Goal: Task Accomplishment & Management: Complete application form

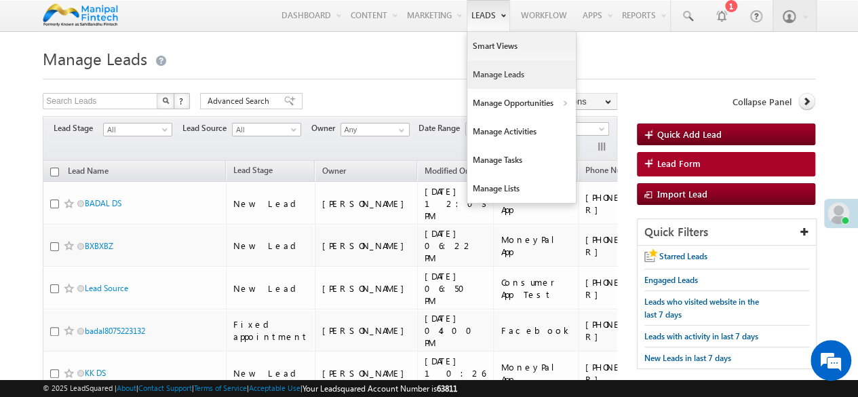
click at [480, 73] on link "Manage Leads" at bounding box center [522, 74] width 109 height 29
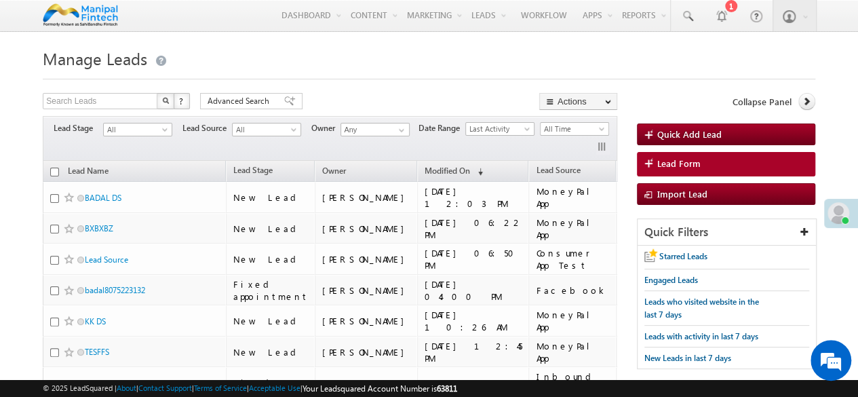
click at [222, 69] on h1 "Manage Leads" at bounding box center [429, 57] width 773 height 26
click at [693, 169] on span "Lead Form" at bounding box center [679, 163] width 43 height 12
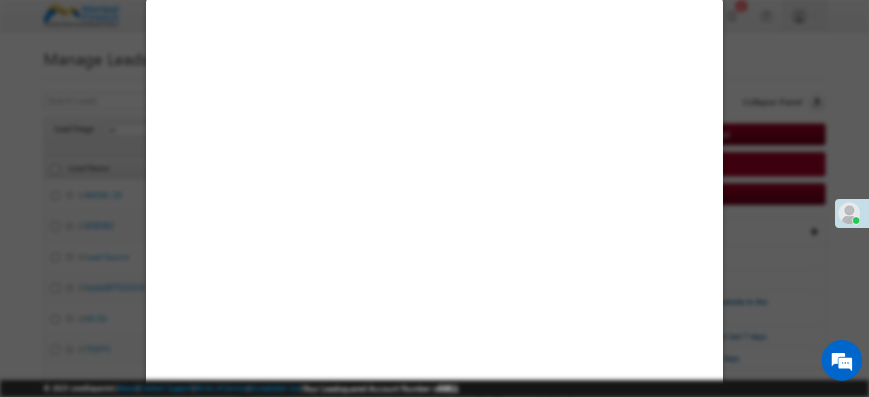
select select "Open"
select select "Prospecting"
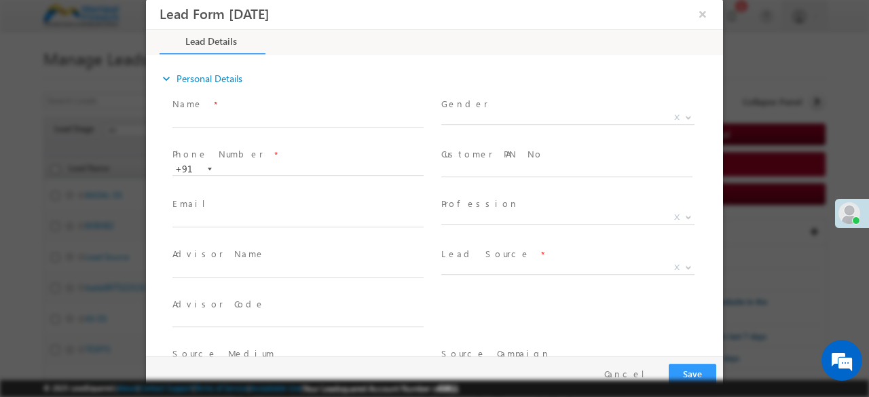
click at [314, 108] on span "Name *" at bounding box center [297, 104] width 250 height 15
click at [268, 117] on input "text" at bounding box center [297, 121] width 251 height 14
type input "09/23/25 5:05 PM"
type input "0"
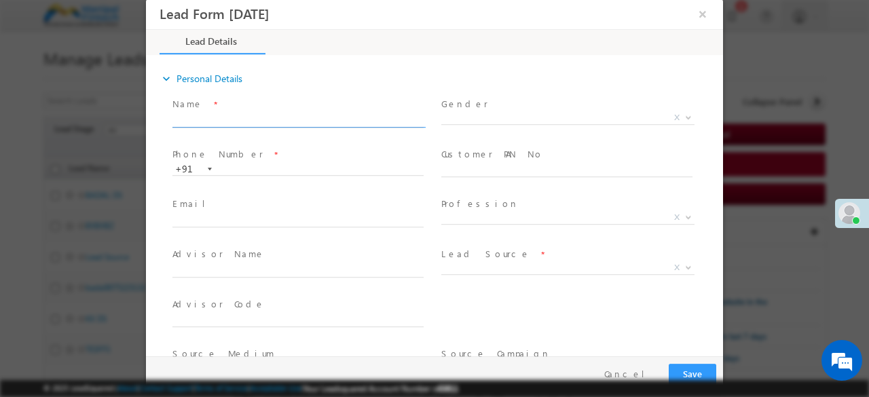
click at [208, 120] on input "text" at bounding box center [297, 121] width 251 height 14
type input "d"
type input "sumitfl"
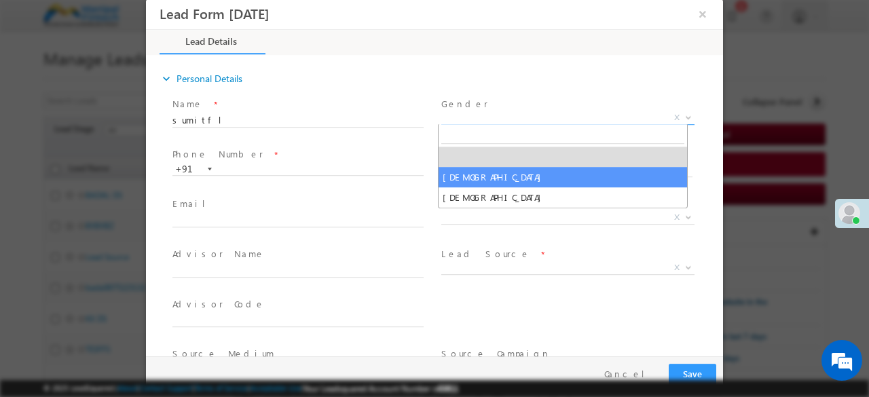
select select "Male"
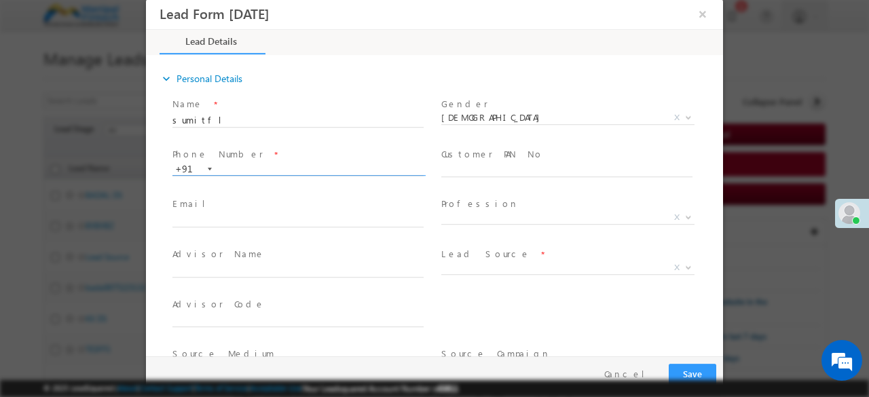
click at [345, 169] on input "text" at bounding box center [297, 170] width 251 height 14
paste input "7449149437"
type input "7449149437"
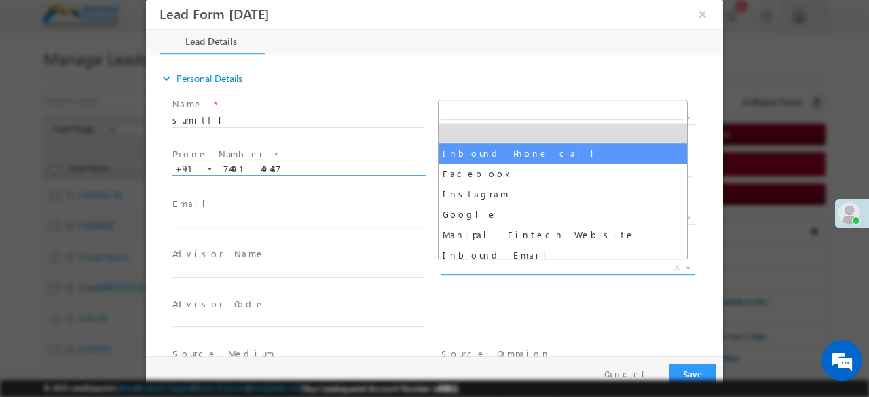
select select "Inbound Phone call"
type input "sumitfl- Inbound Phone call"
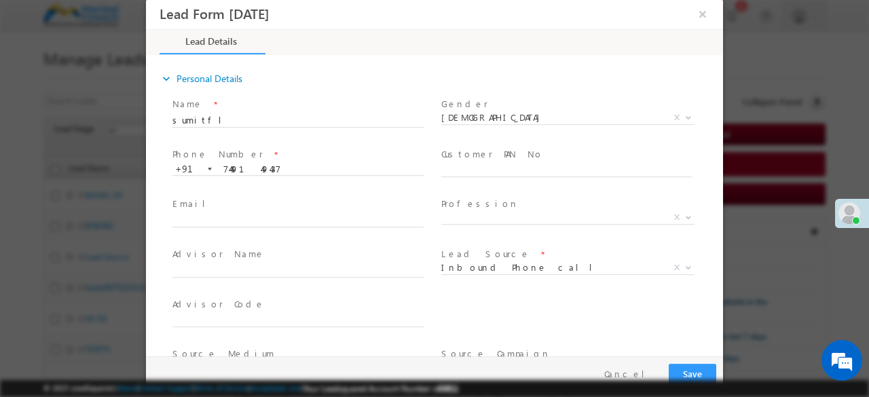
scroll to position [163, 0]
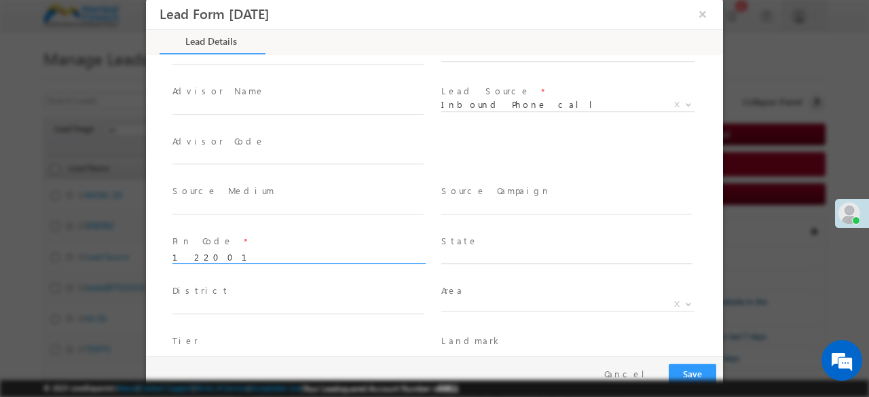
type input "122001"
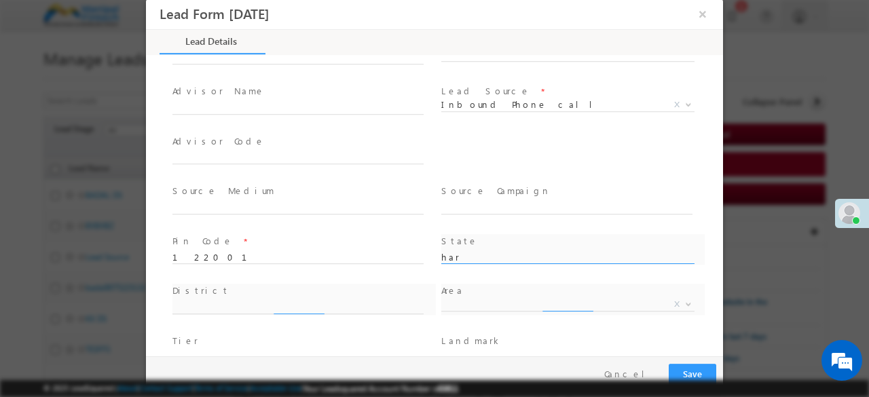
type input "Haryana"
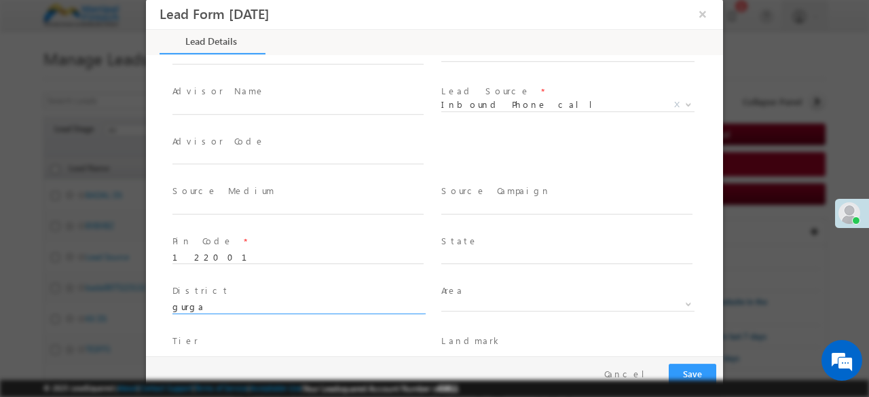
type input "Gurgaon"
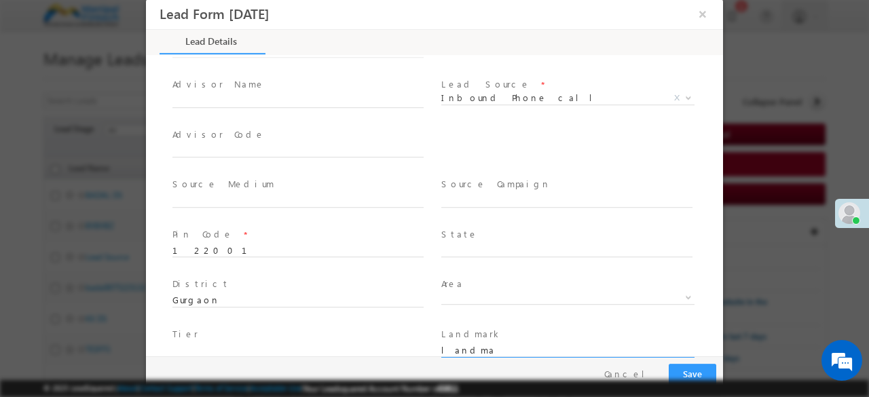
type input "landmark"
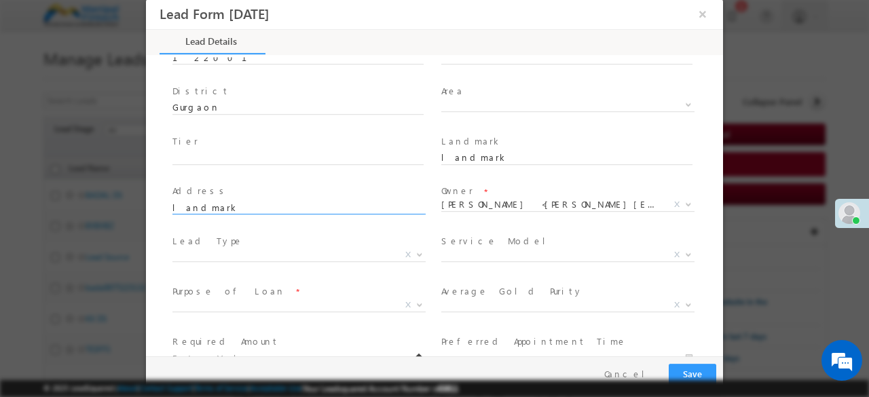
type input "landmark"
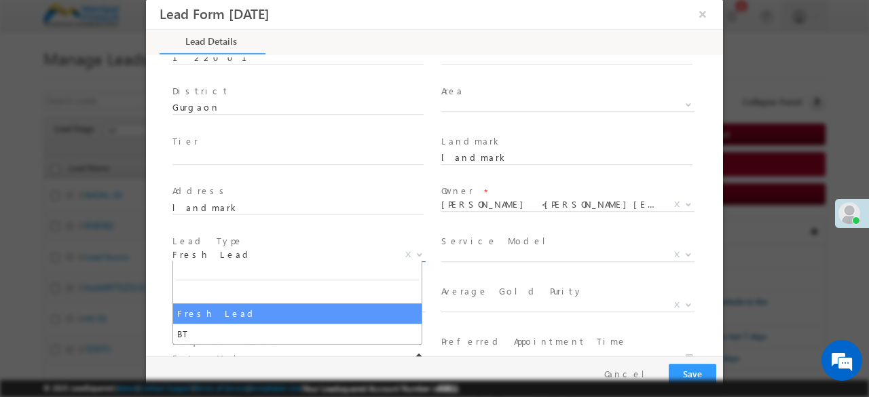
click at [311, 254] on span "Fresh Lead" at bounding box center [282, 254] width 221 height 12
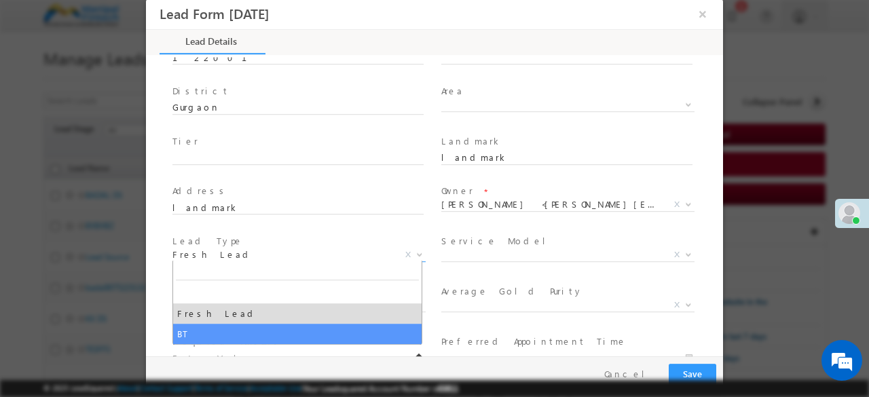
select select "BT"
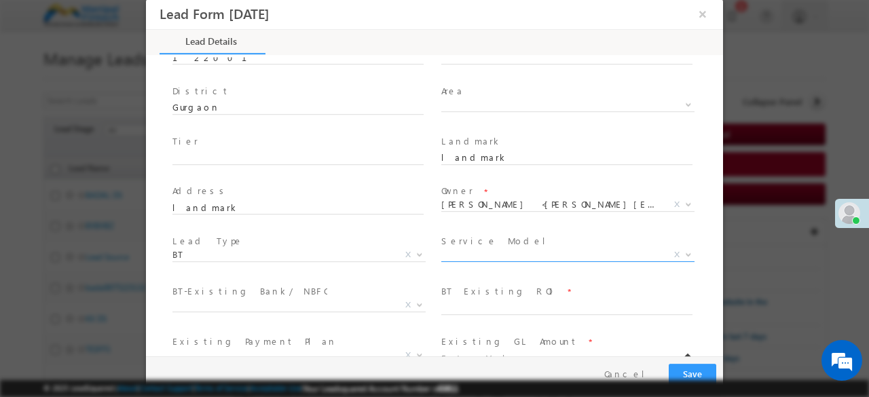
click at [455, 262] on span "X" at bounding box center [567, 258] width 253 height 14
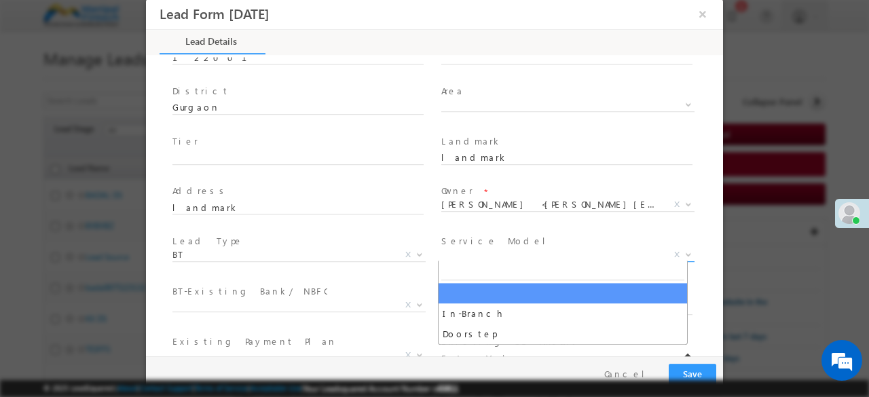
click at [457, 254] on span "X" at bounding box center [567, 255] width 253 height 14
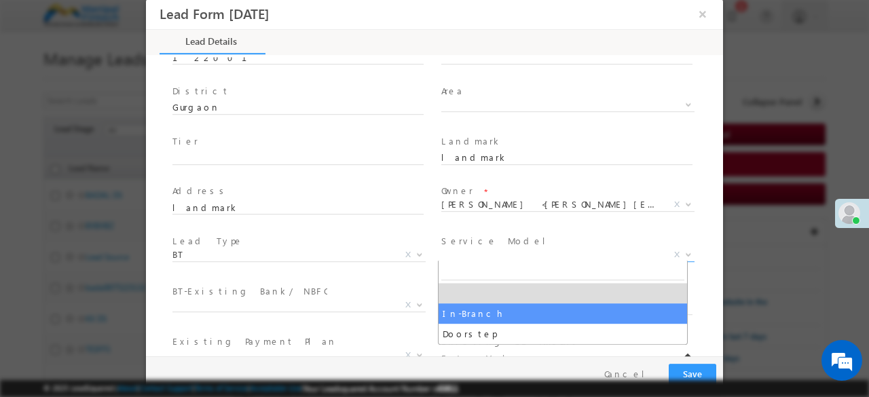
select select "In-Branch"
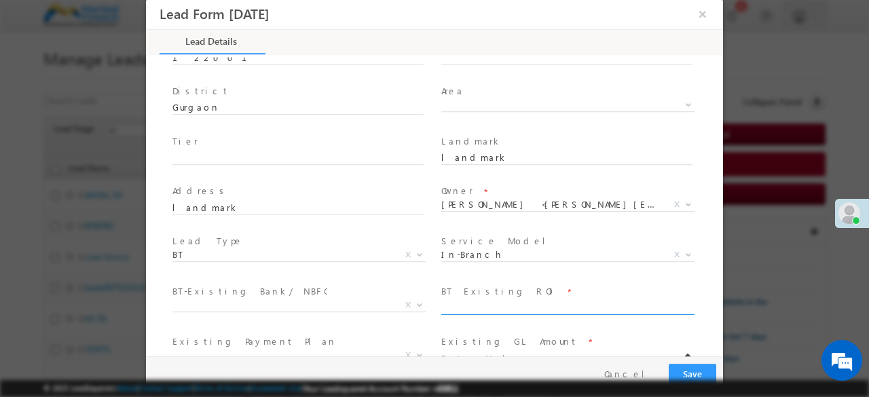
click at [447, 311] on input "text" at bounding box center [566, 308] width 251 height 14
type input "10"
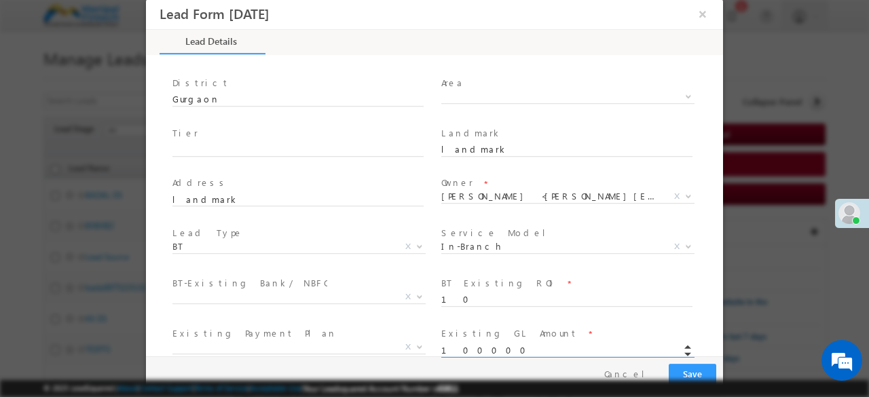
type input "100000.00"
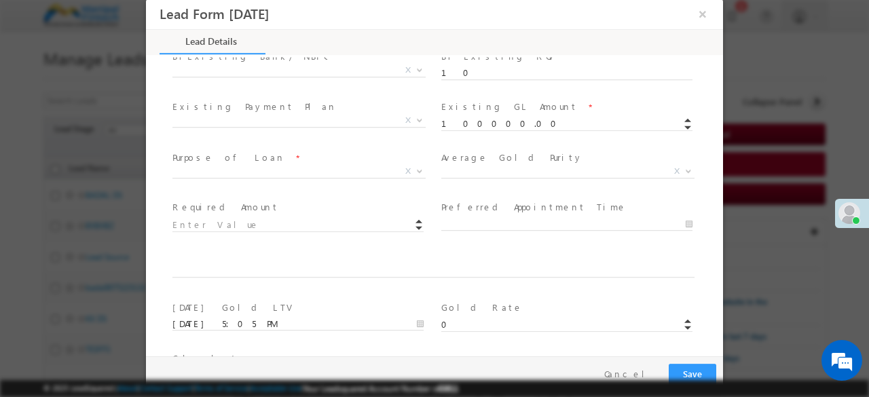
scroll to position [608, 0]
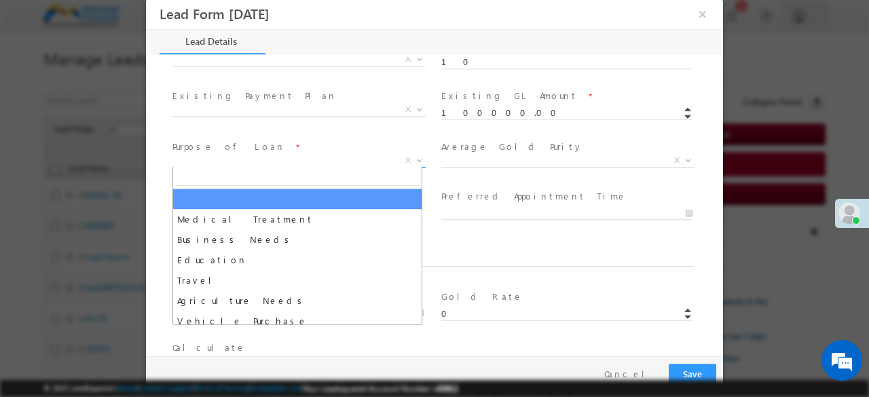
click at [261, 158] on span "X" at bounding box center [298, 161] width 253 height 14
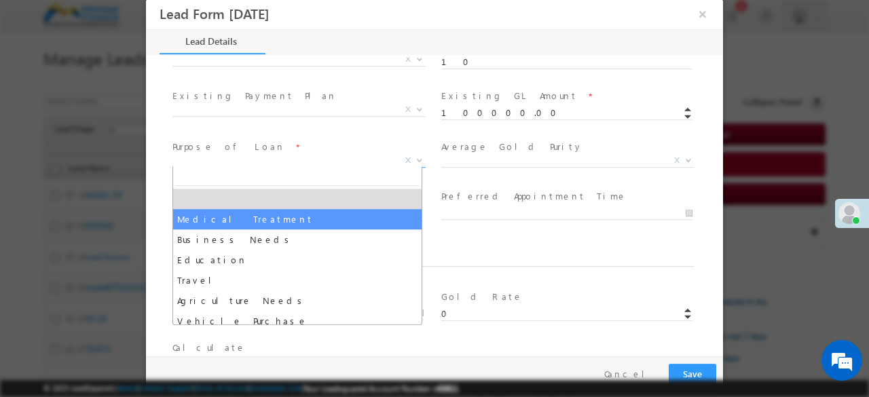
select select "Medical Treatment"
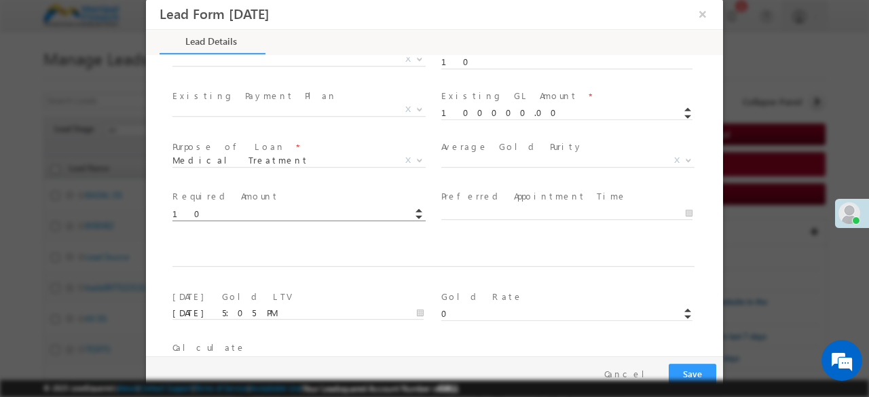
type input "100000.00"
type input "09/23/25 5:05 PM"
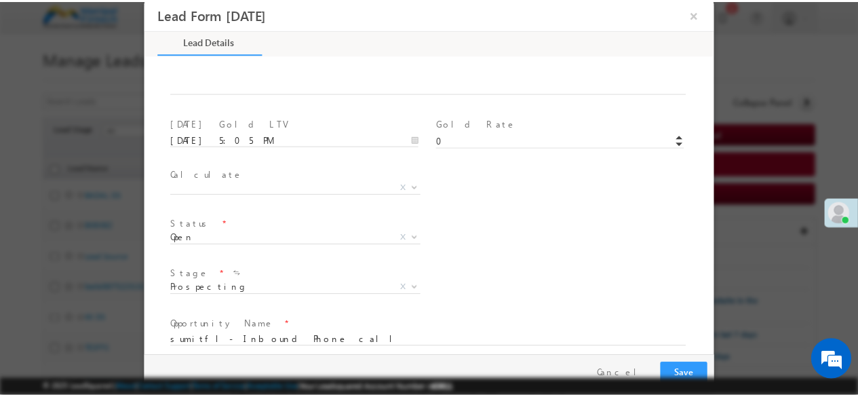
scroll to position [842, 0]
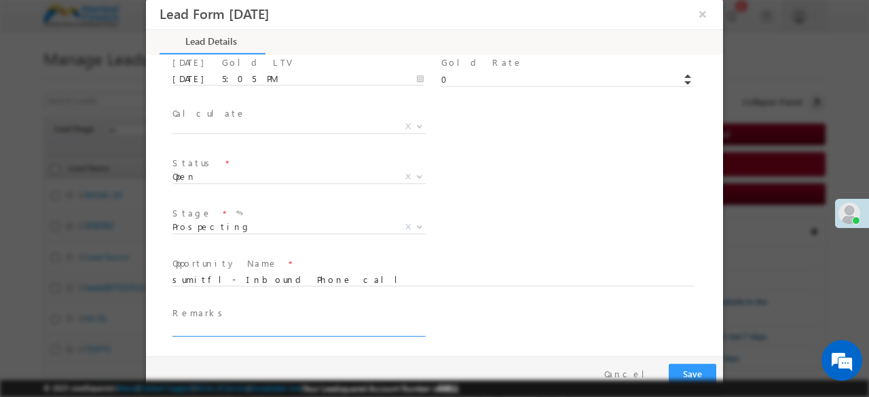
click at [195, 333] on input "text" at bounding box center [297, 330] width 251 height 14
type input "done"
click at [668, 364] on button "Save" at bounding box center [692, 374] width 48 height 21
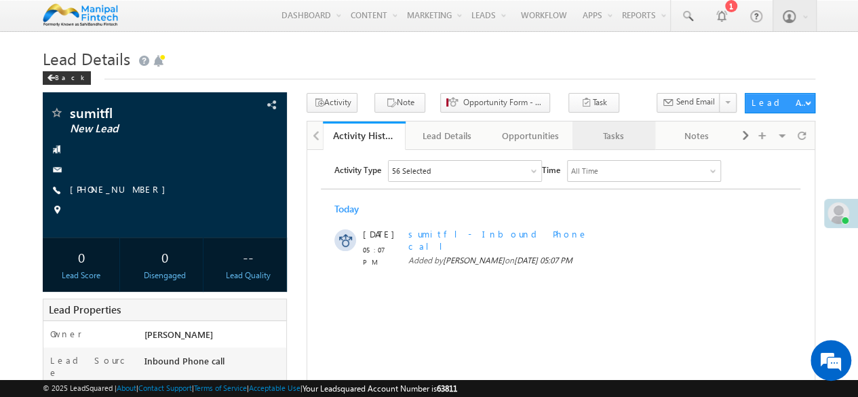
click at [615, 135] on div "Tasks" at bounding box center [614, 136] width 60 height 16
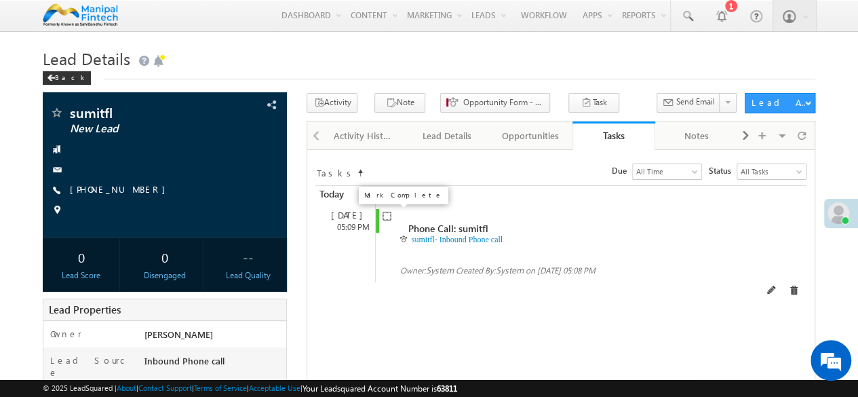
click at [385, 219] on input "checkbox" at bounding box center [387, 216] width 9 height 9
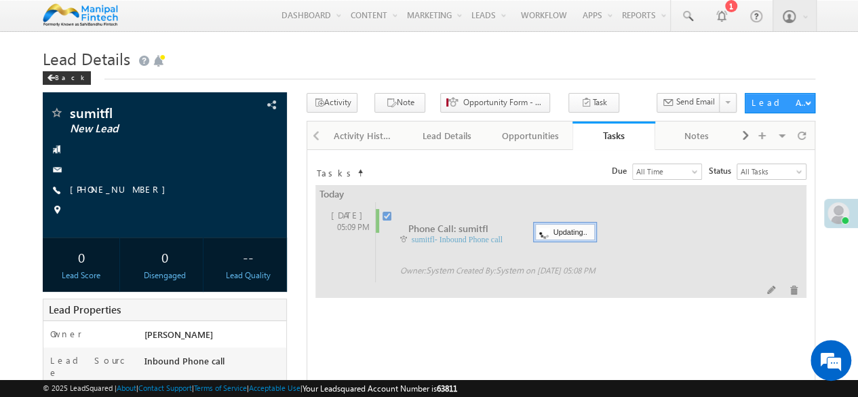
checkbox input "false"
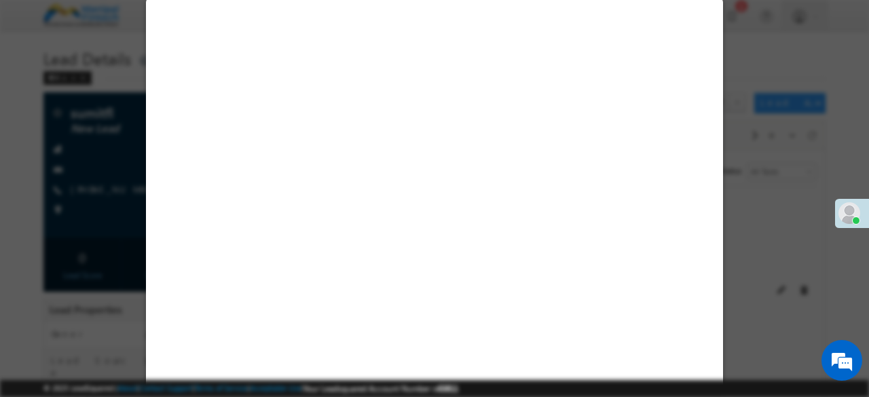
select select "Male"
select select "Inbound Phone call"
select select "BT"
select select "In-Branch"
select select "Medical Treatment"
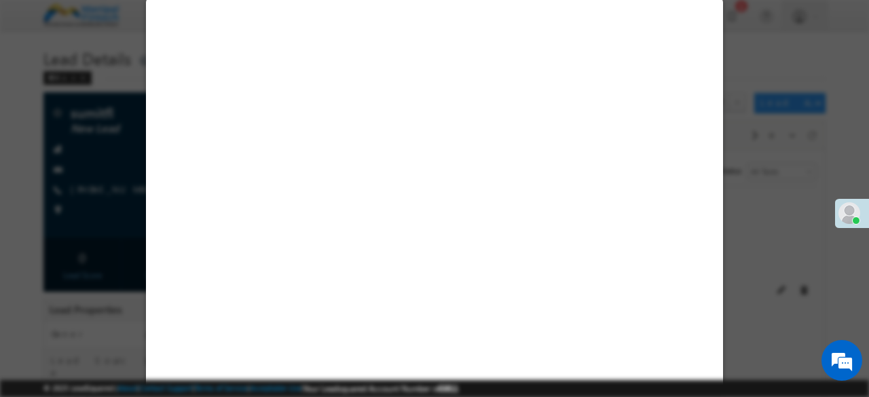
select select "Open"
select select "Fresh Lead"
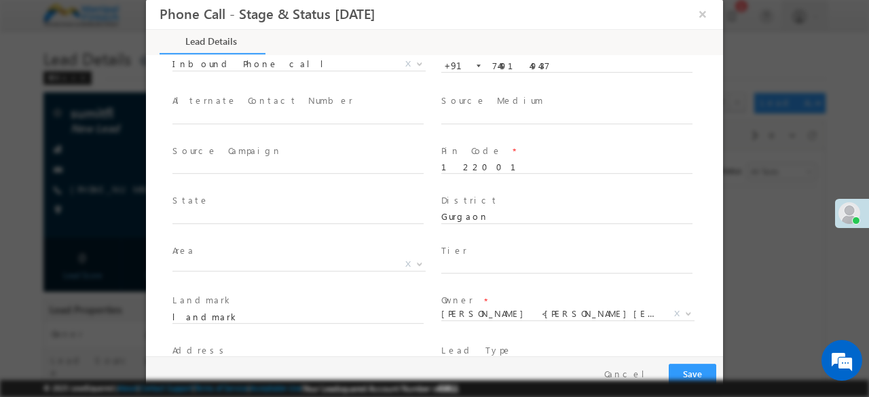
type input "09/23/25 5:08 PM"
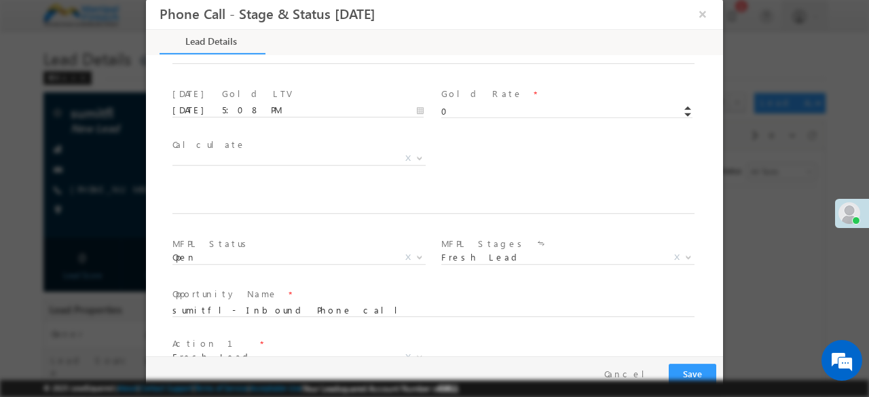
scroll to position [841, 0]
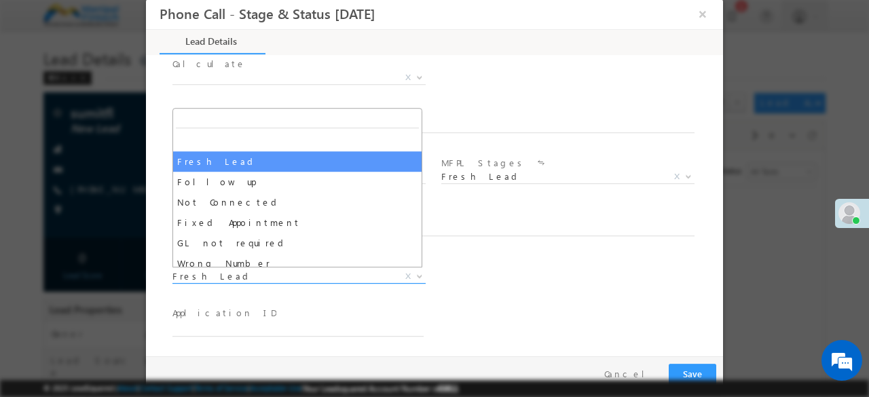
click at [208, 278] on span "Fresh Lead" at bounding box center [282, 276] width 221 height 12
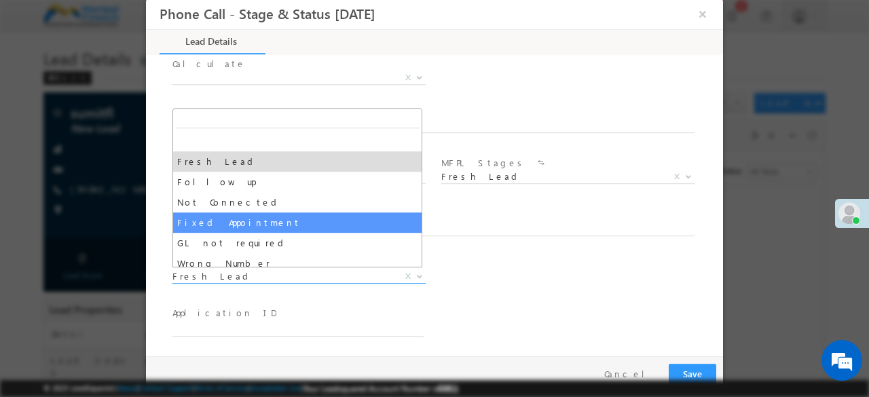
select select "Fixed Appointment"
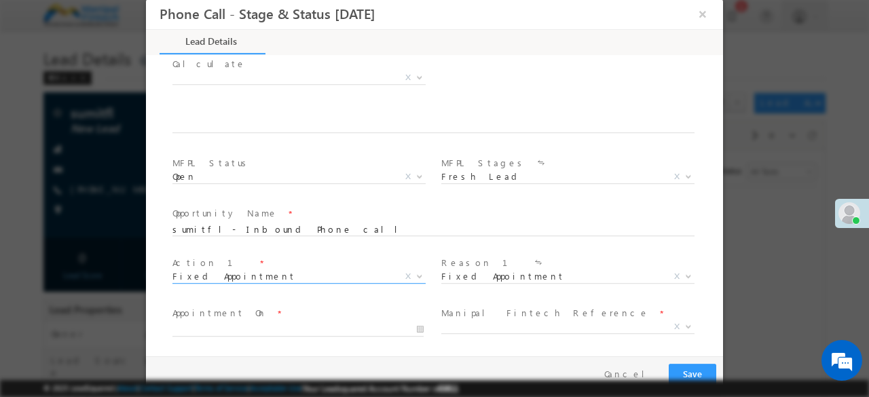
scroll to position [942, 0]
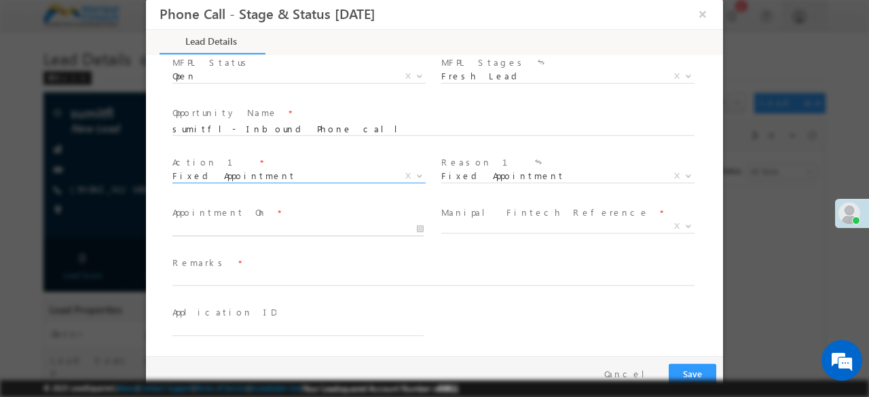
type input "09/23/25 5:09 PM"
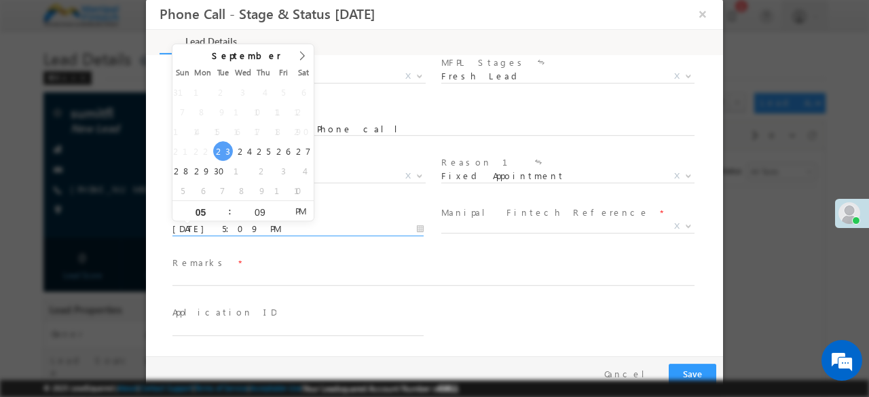
click at [203, 233] on input "09/23/25 5:09 PM" at bounding box center [297, 230] width 251 height 14
click at [264, 212] on input "09" at bounding box center [259, 212] width 56 height 9
type input "50"
type input "09/23/25 5:50 PM"
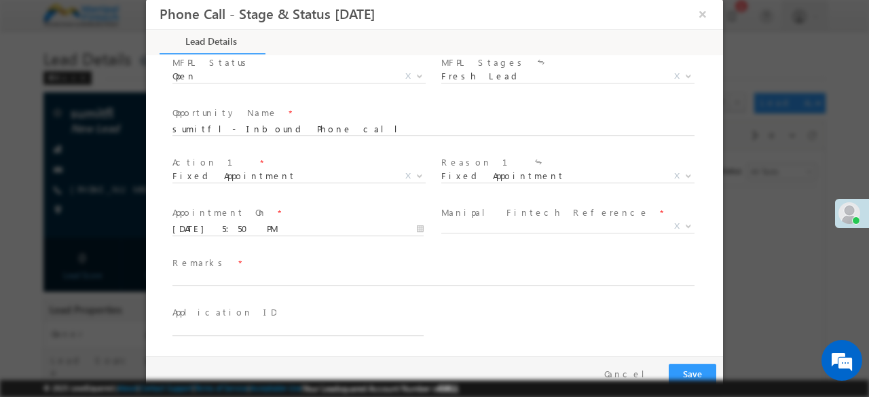
click at [369, 211] on span "Appointment On *" at bounding box center [297, 213] width 250 height 15
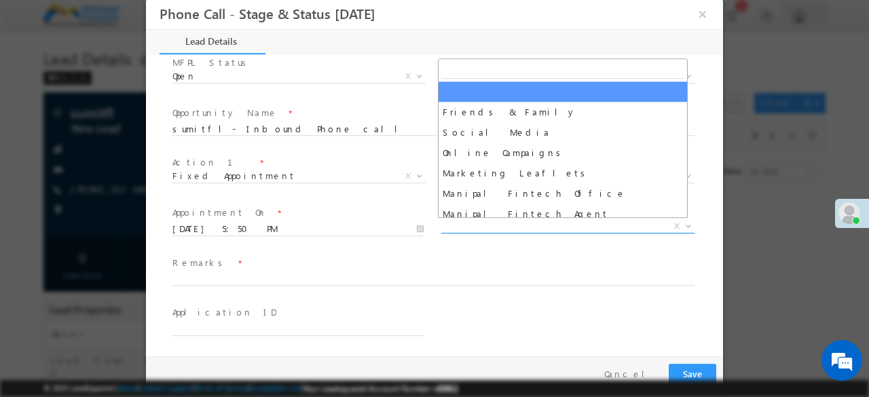
click at [451, 223] on span "X" at bounding box center [567, 227] width 253 height 14
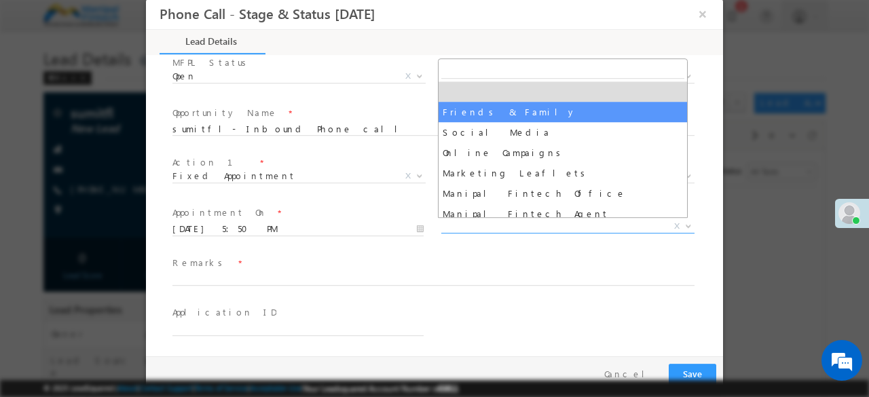
select select "Friends & Family"
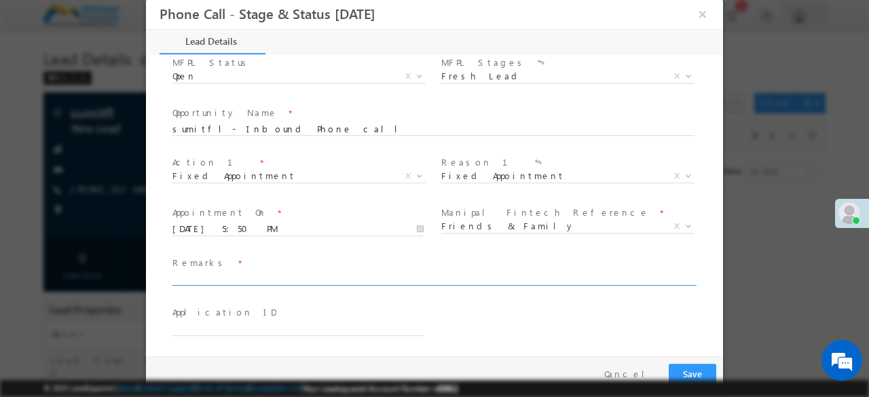
click at [228, 282] on input "text" at bounding box center [433, 280] width 522 height 14
type input "done"
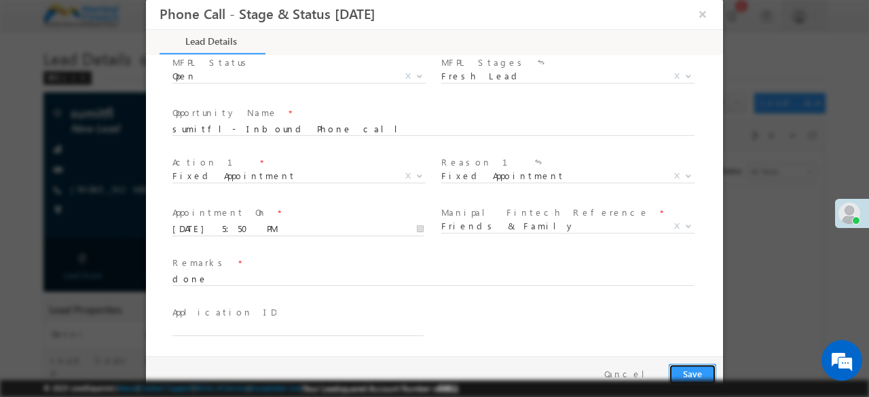
click at [689, 370] on button "Save" at bounding box center [692, 374] width 48 height 21
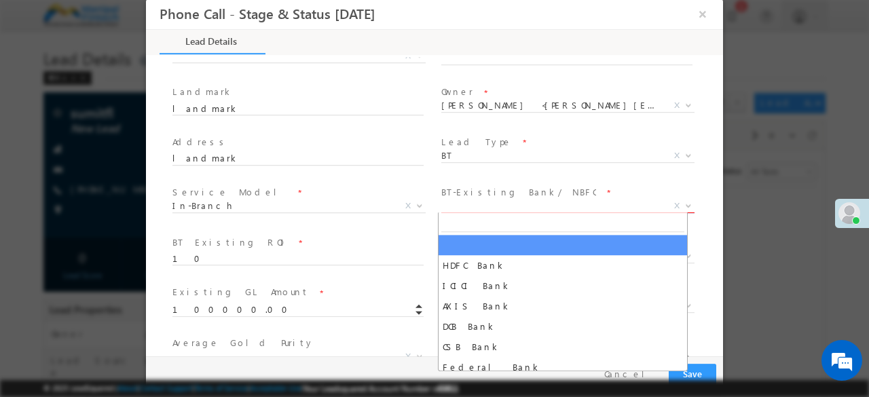
click at [489, 201] on span "X" at bounding box center [567, 207] width 253 height 14
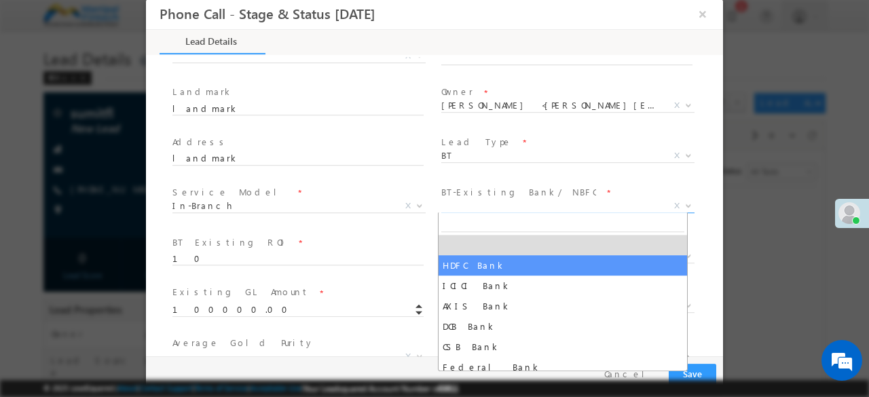
select select "HDFC Bank"
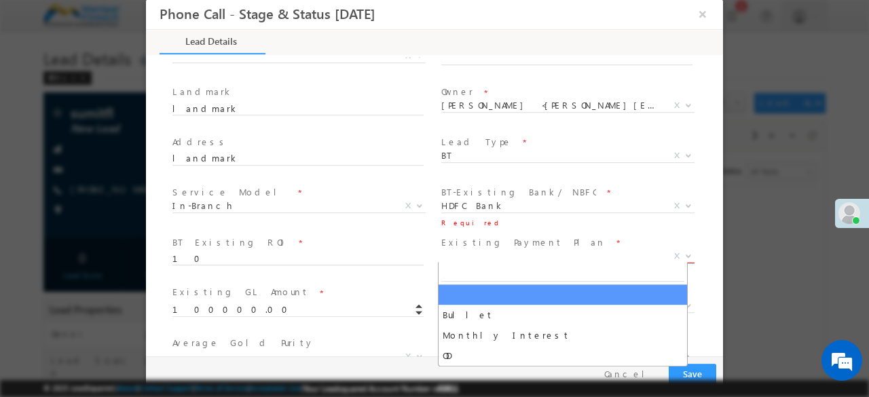
click at [467, 258] on span "X" at bounding box center [567, 257] width 253 height 14
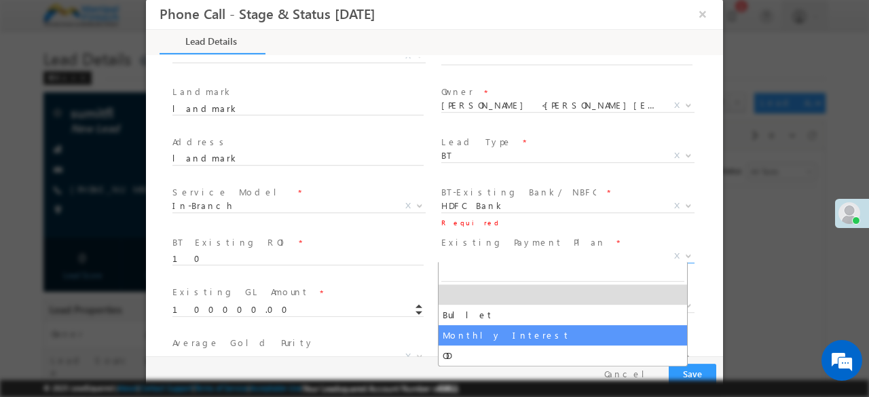
select select "Monthly Interest"
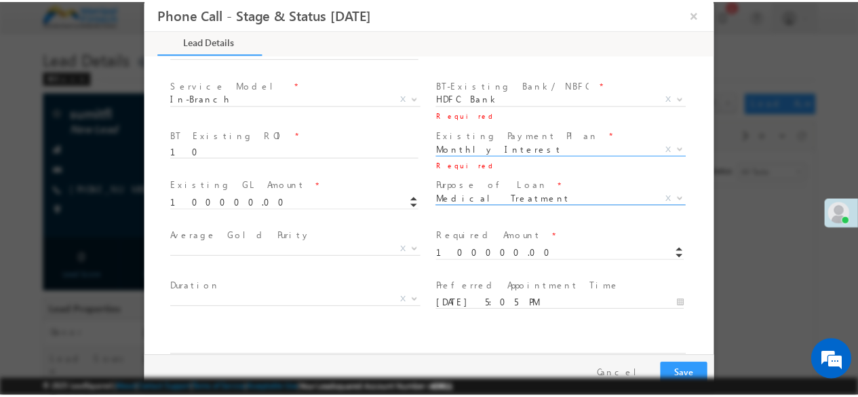
scroll to position [942, 0]
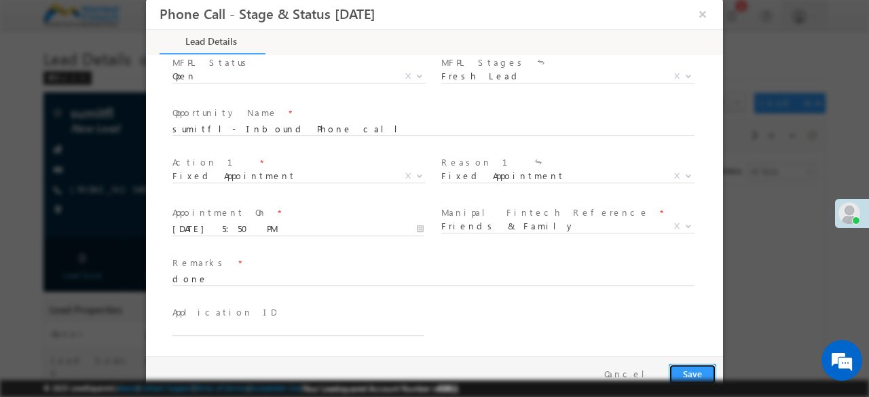
click at [692, 375] on button "Save" at bounding box center [692, 374] width 48 height 21
